Goal: Check status: Check status

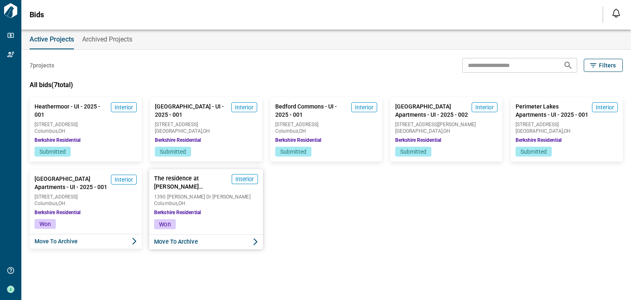
click at [162, 227] on span "Won" at bounding box center [164, 224] width 11 height 7
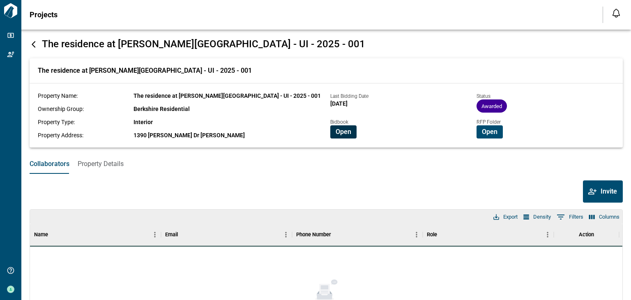
click at [343, 135] on span "Open" at bounding box center [343, 132] width 16 height 8
